Goal: Task Accomplishment & Management: Manage account settings

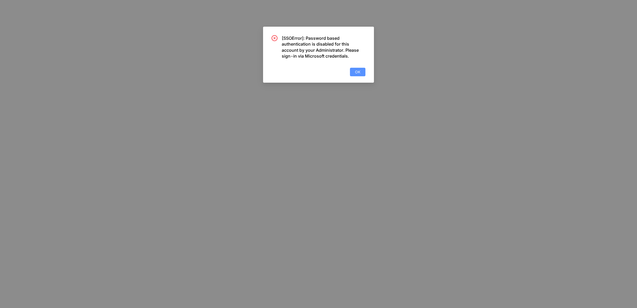
click at [357, 72] on span "OK" at bounding box center [357, 72] width 5 height 6
